Goal: Navigation & Orientation: Find specific page/section

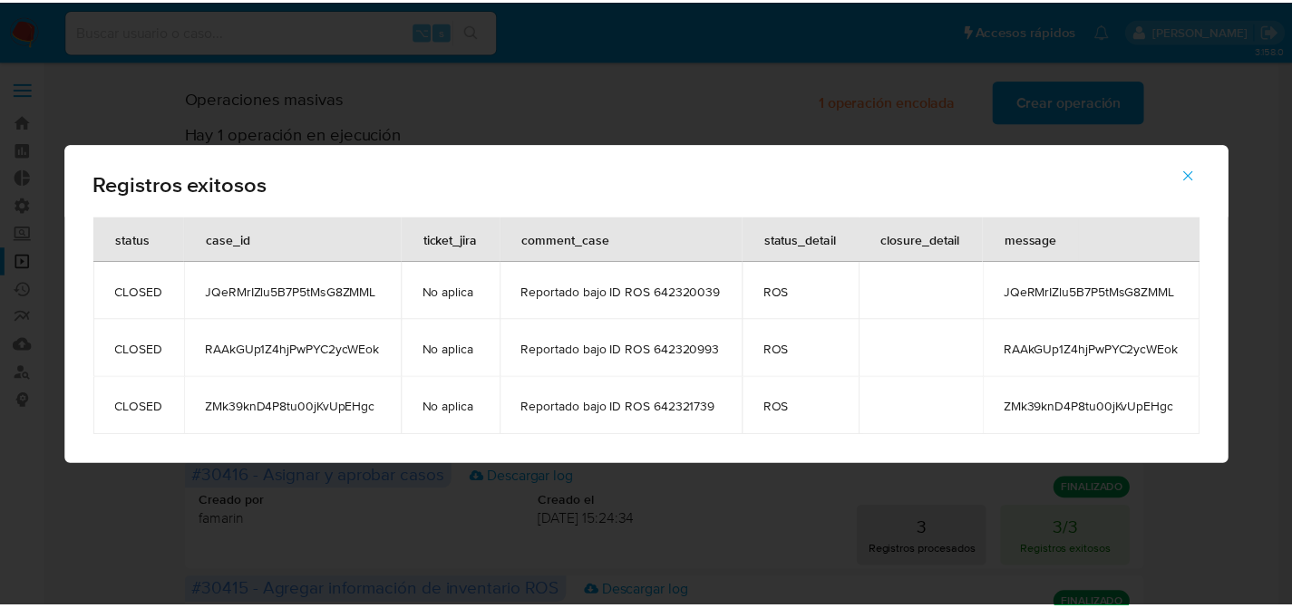
scroll to position [367, 0]
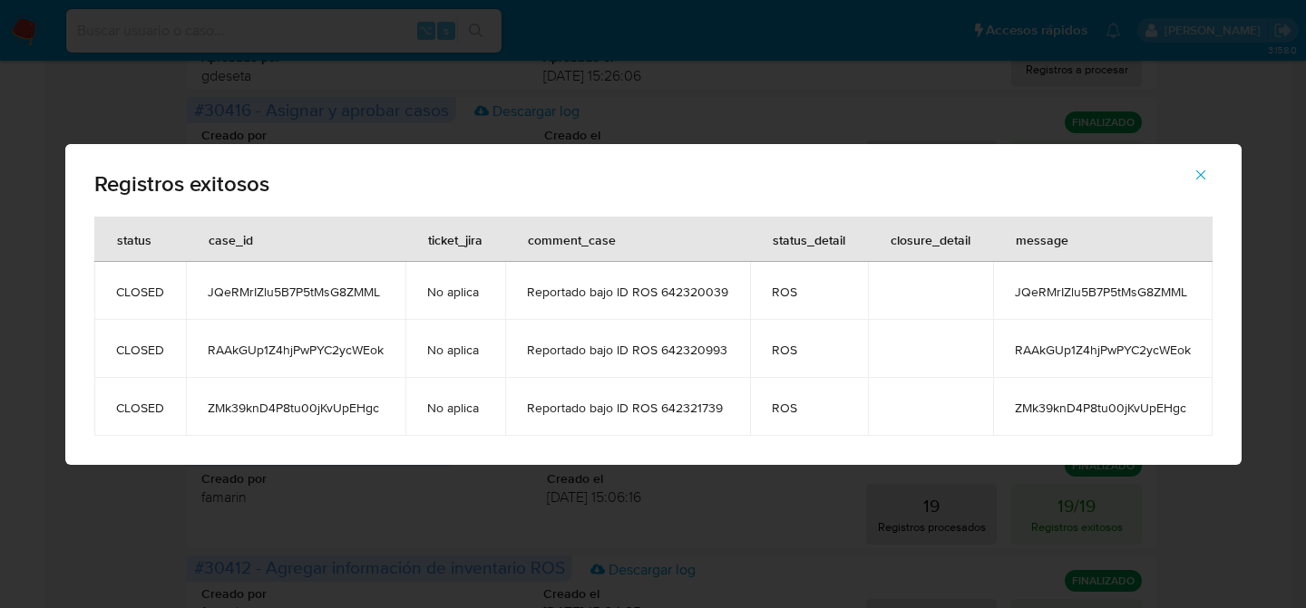
click at [1036, 156] on div "Registros exitosos" at bounding box center [653, 180] width 1176 height 73
drag, startPoint x: 1172, startPoint y: 167, endPoint x: 1189, endPoint y: 169, distance: 16.4
click at [1174, 167] on button "button" at bounding box center [1200, 175] width 63 height 44
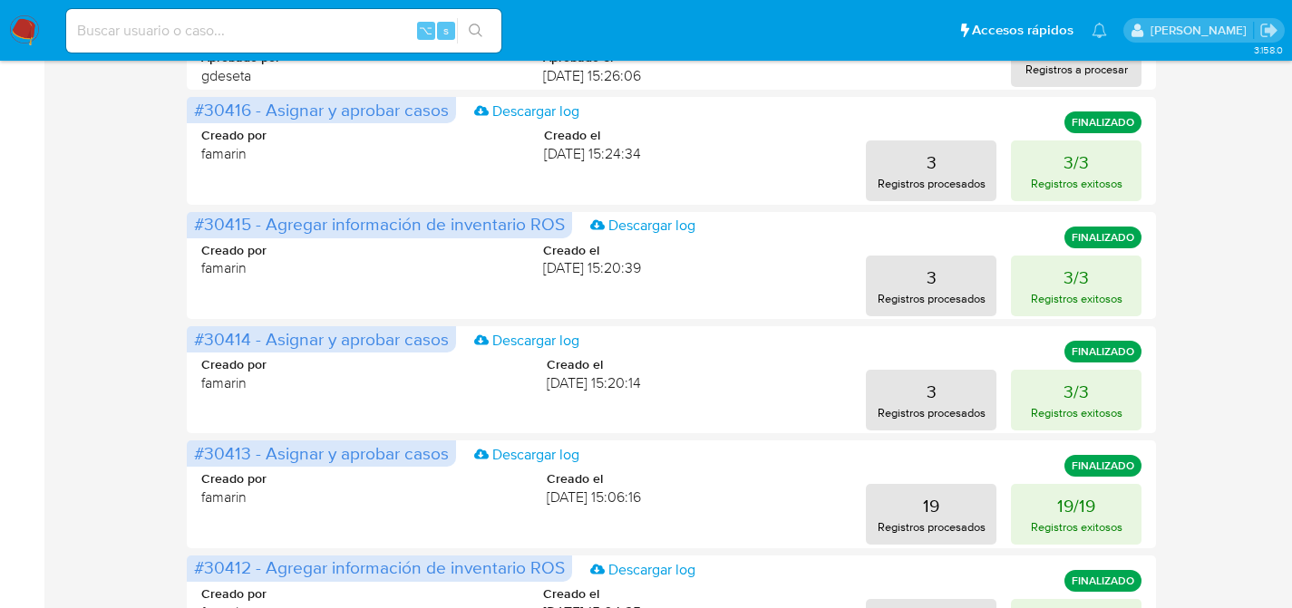
click at [1189, 170] on div "Operaciones masivas 1 operación encolada Crear operación Sólo puede haber hasta…" at bounding box center [671, 442] width 1212 height 1474
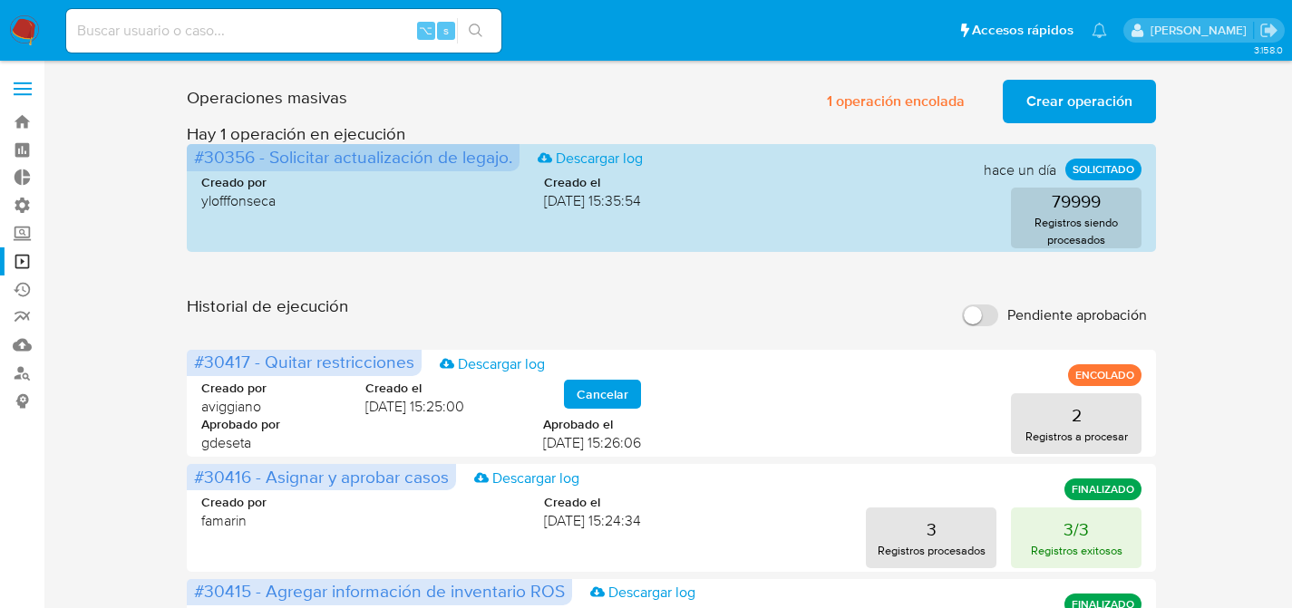
click at [25, 30] on img at bounding box center [24, 30] width 31 height 31
